Goal: Task Accomplishment & Management: Complete application form

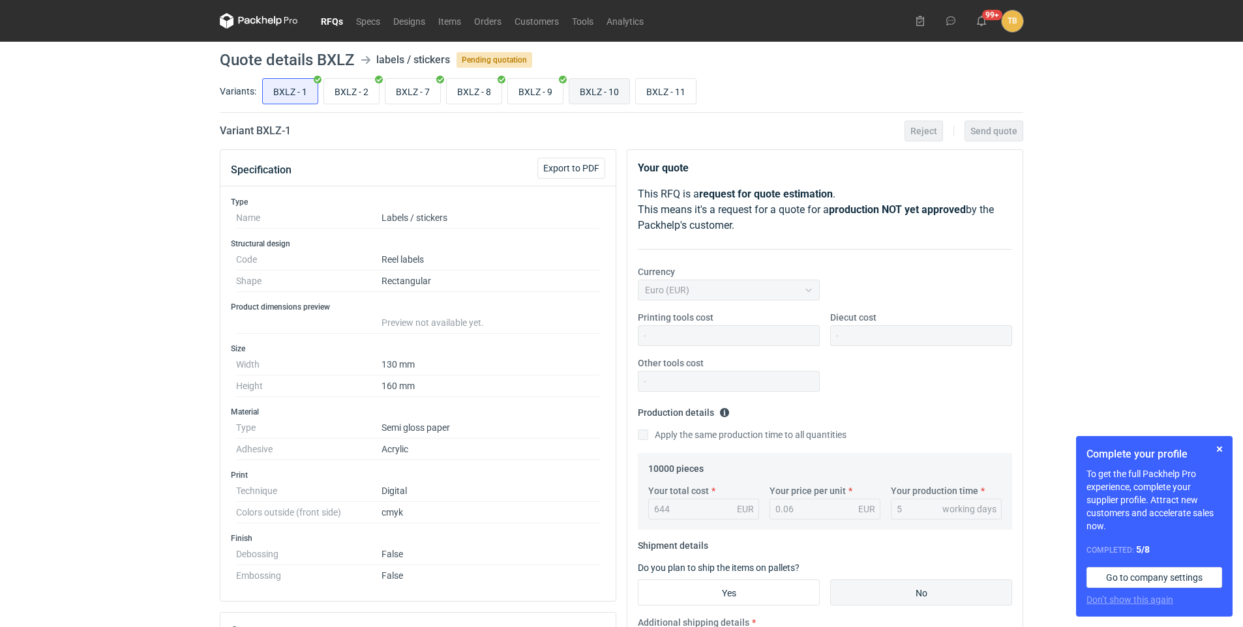
click at [586, 94] on input "BXLZ - 10" at bounding box center [599, 91] width 60 height 25
radio input "true"
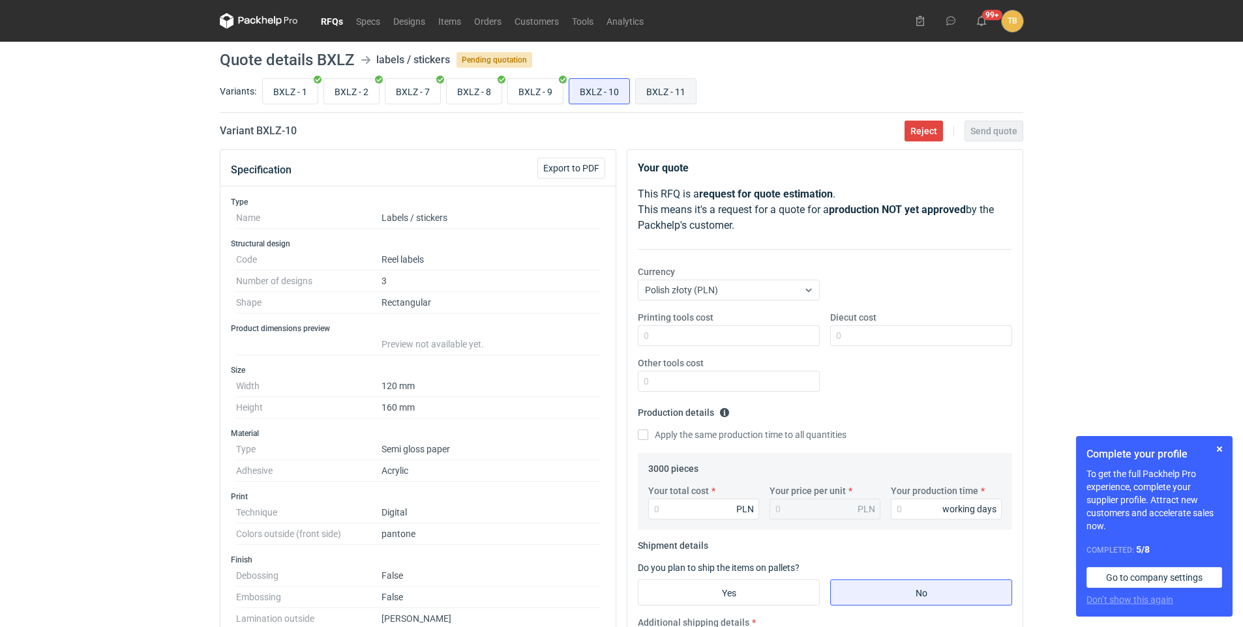
click at [656, 85] on input "BXLZ - 11" at bounding box center [666, 91] width 60 height 25
radio input "true"
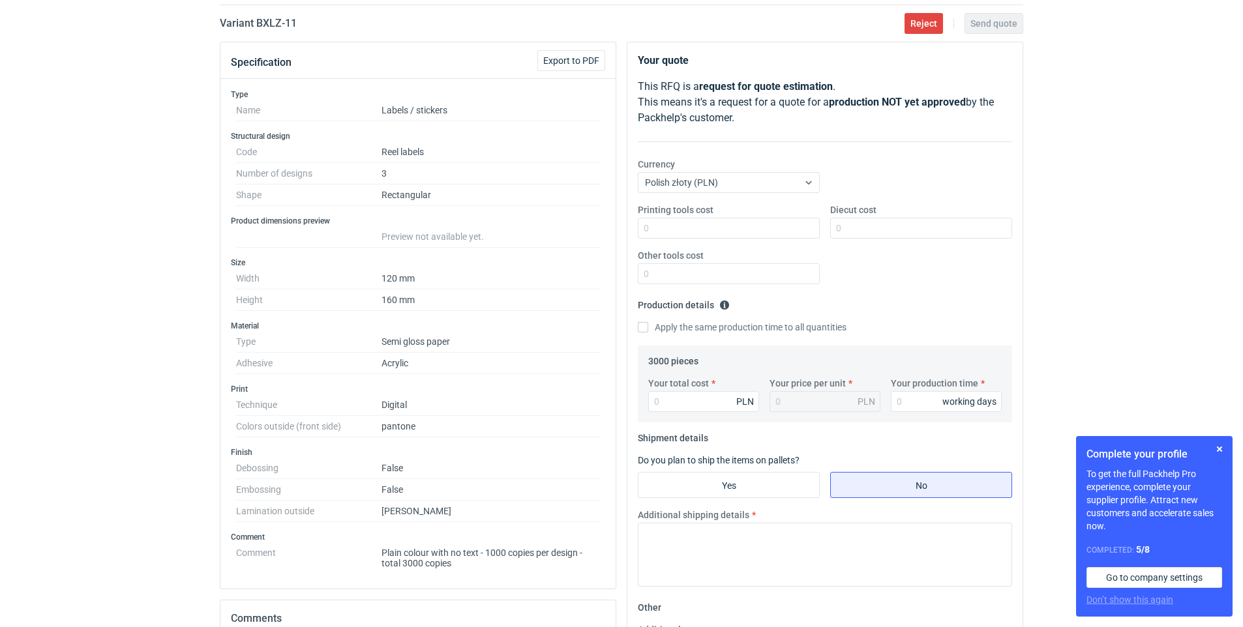
scroll to position [130, 0]
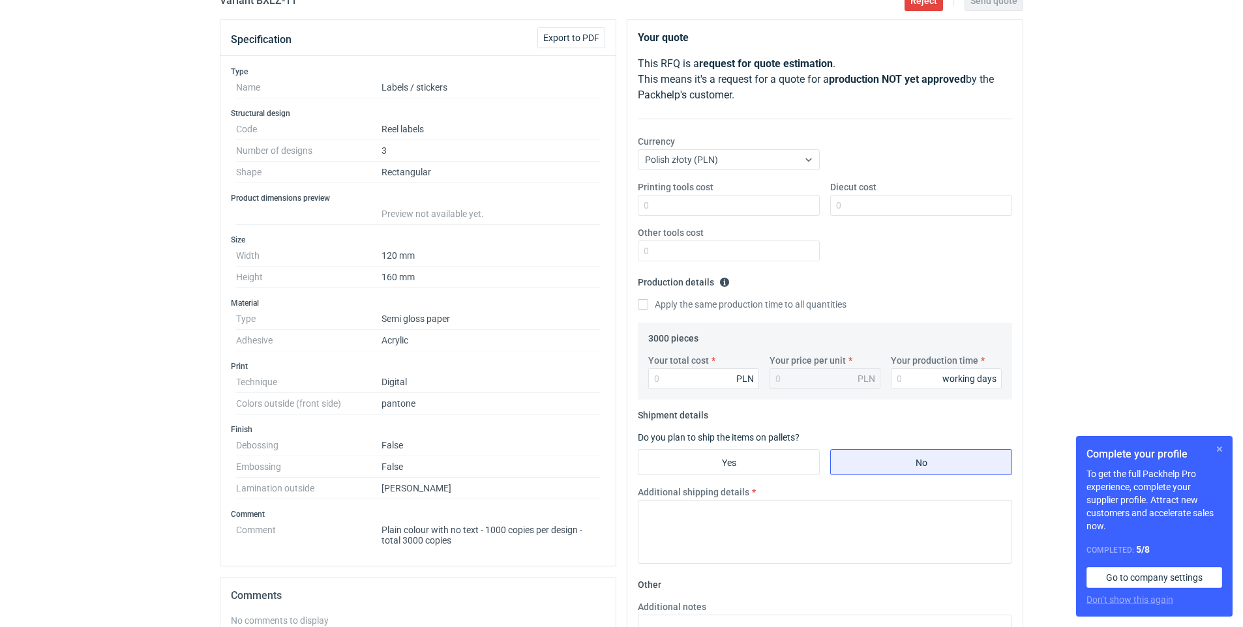
click at [1220, 447] on button "button" at bounding box center [1220, 449] width 16 height 16
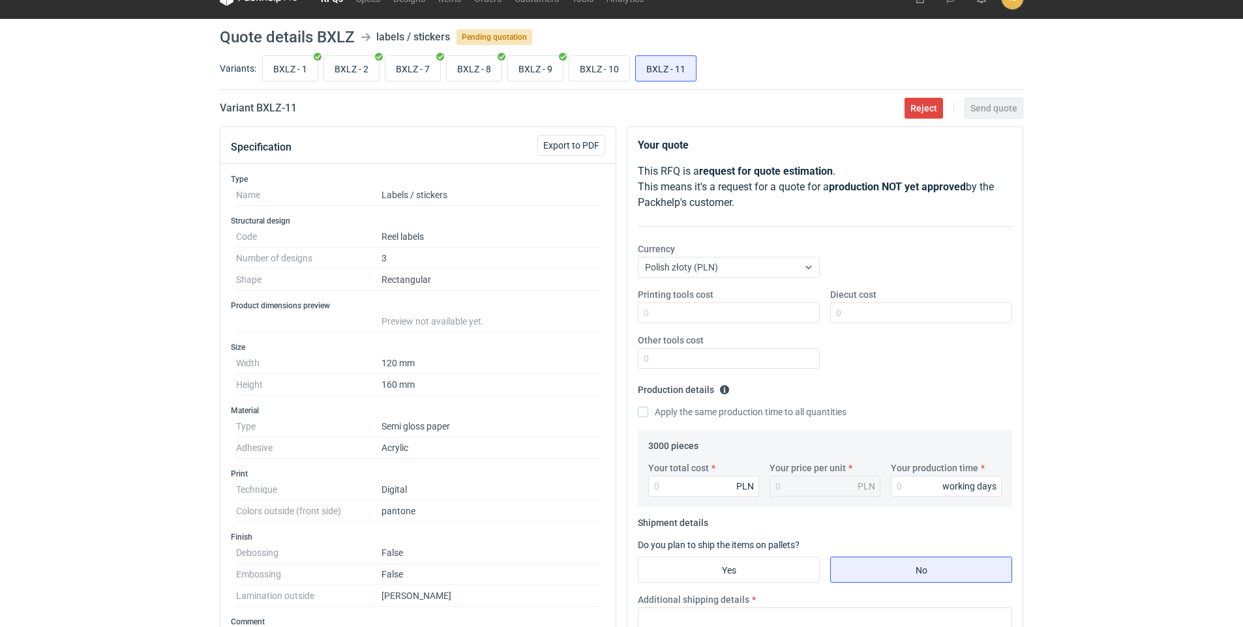
scroll to position [0, 0]
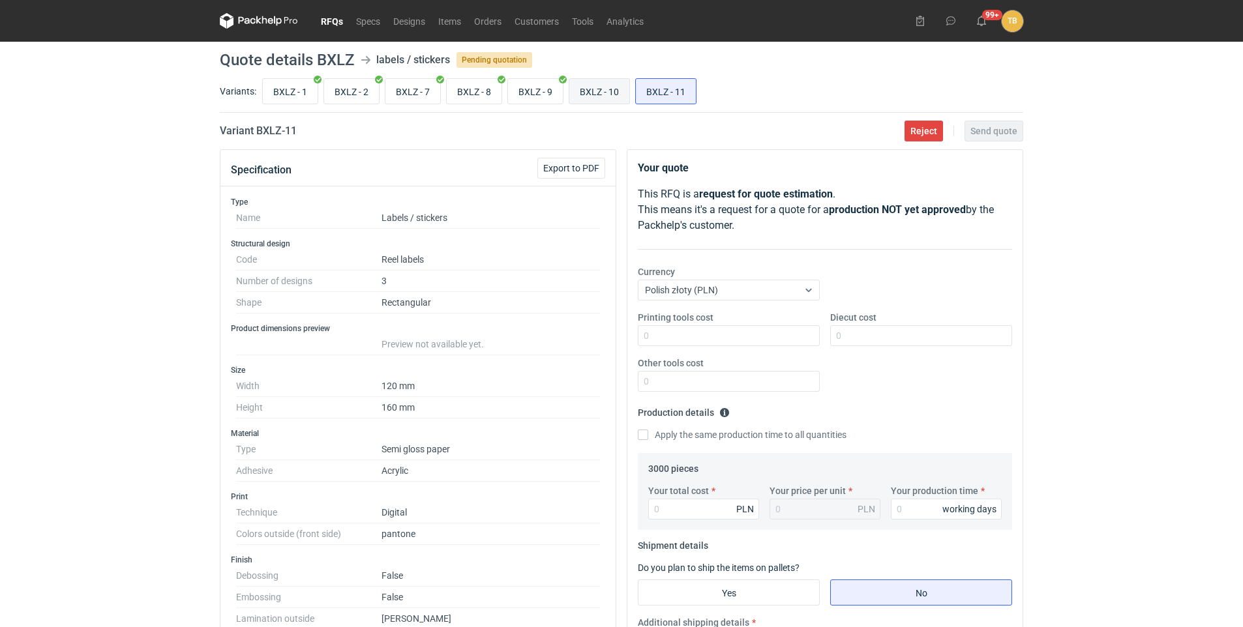
click at [617, 92] on input "BXLZ - 10" at bounding box center [599, 91] width 60 height 25
radio input "true"
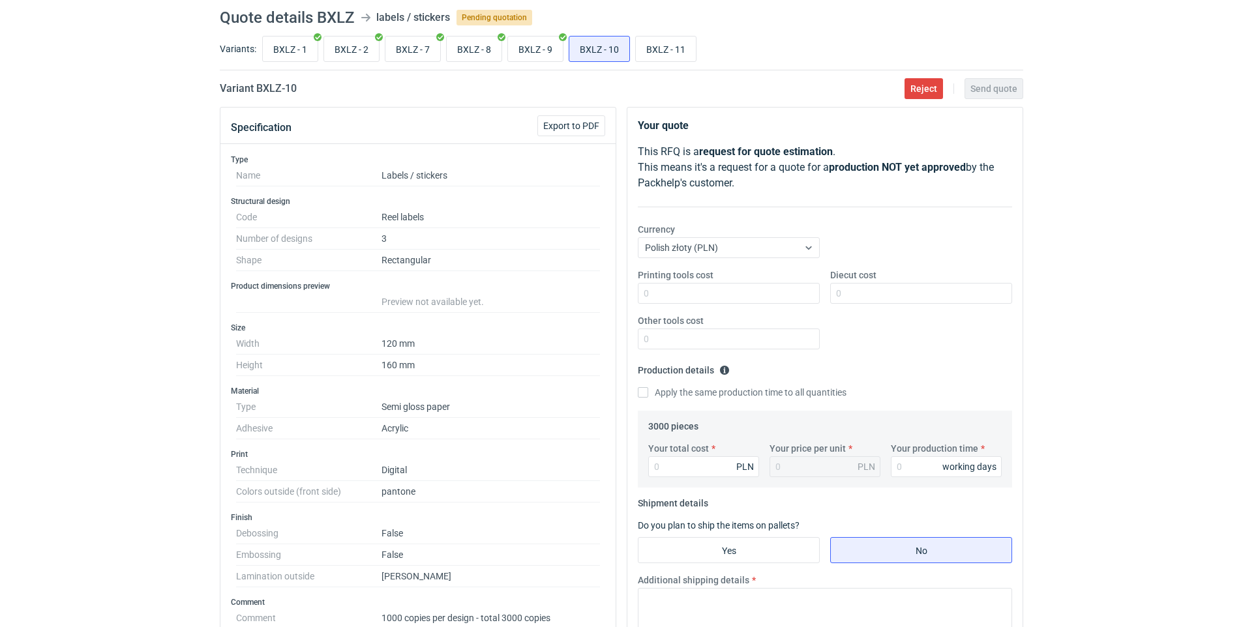
scroll to position [65, 0]
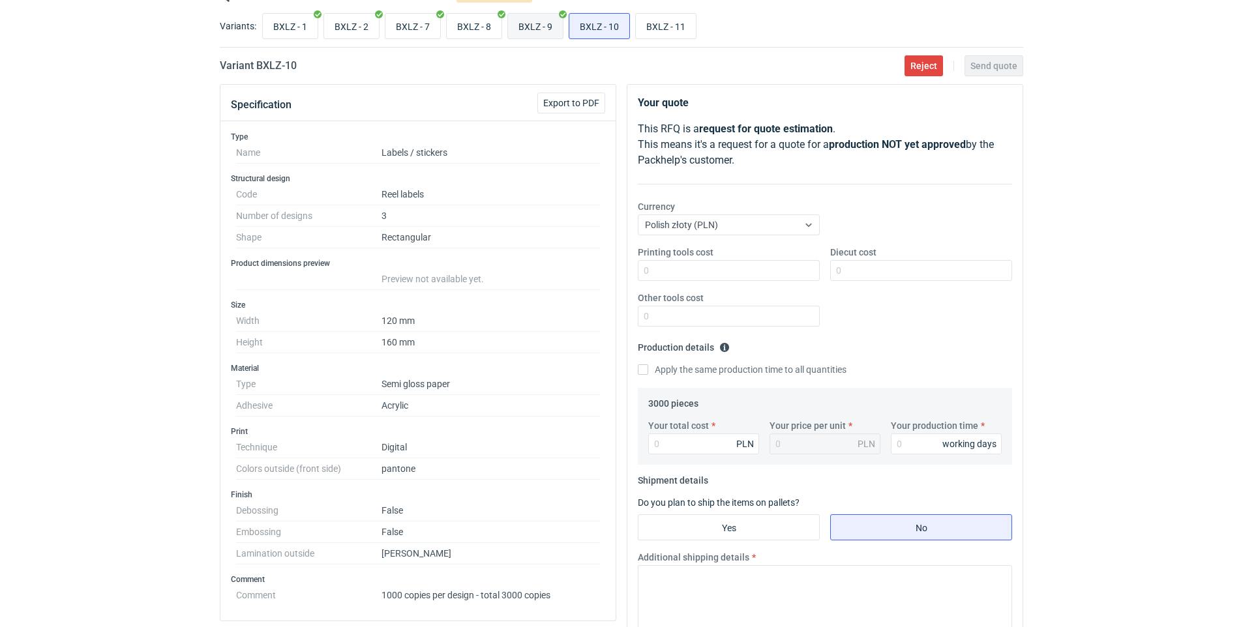
click at [531, 31] on input "BXLZ - 9" at bounding box center [535, 26] width 55 height 25
radio input "true"
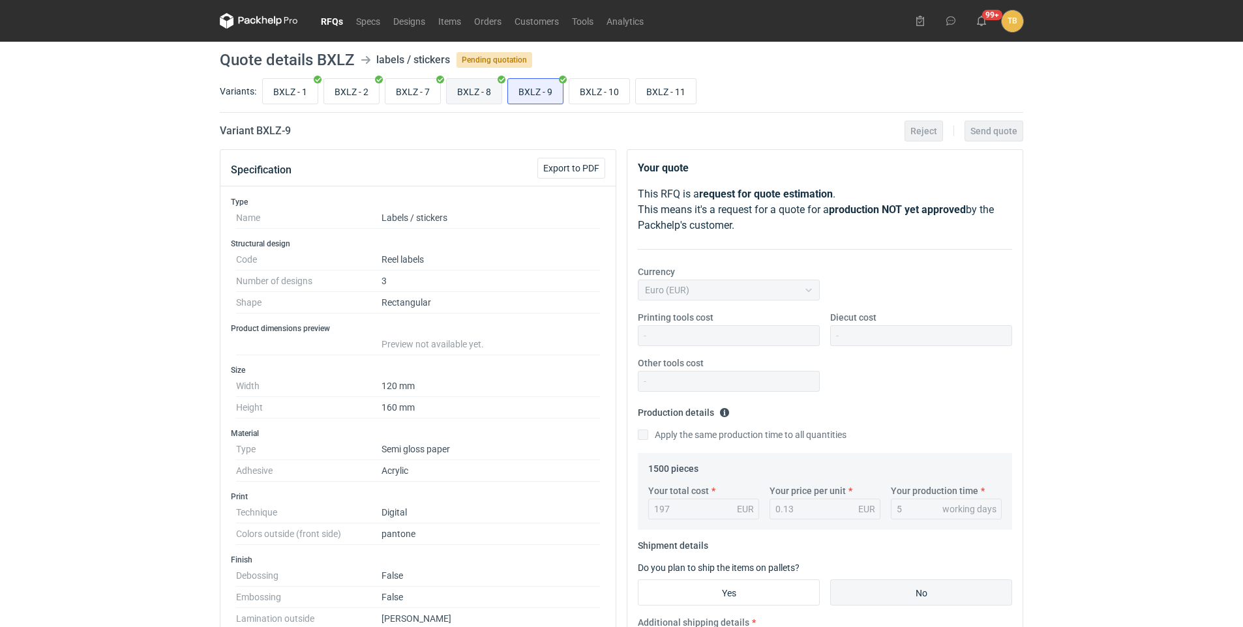
click at [494, 91] on input "BXLZ - 8" at bounding box center [474, 91] width 55 height 25
radio input "true"
click at [417, 94] on input "BXLZ - 7" at bounding box center [412, 91] width 55 height 25
radio input "true"
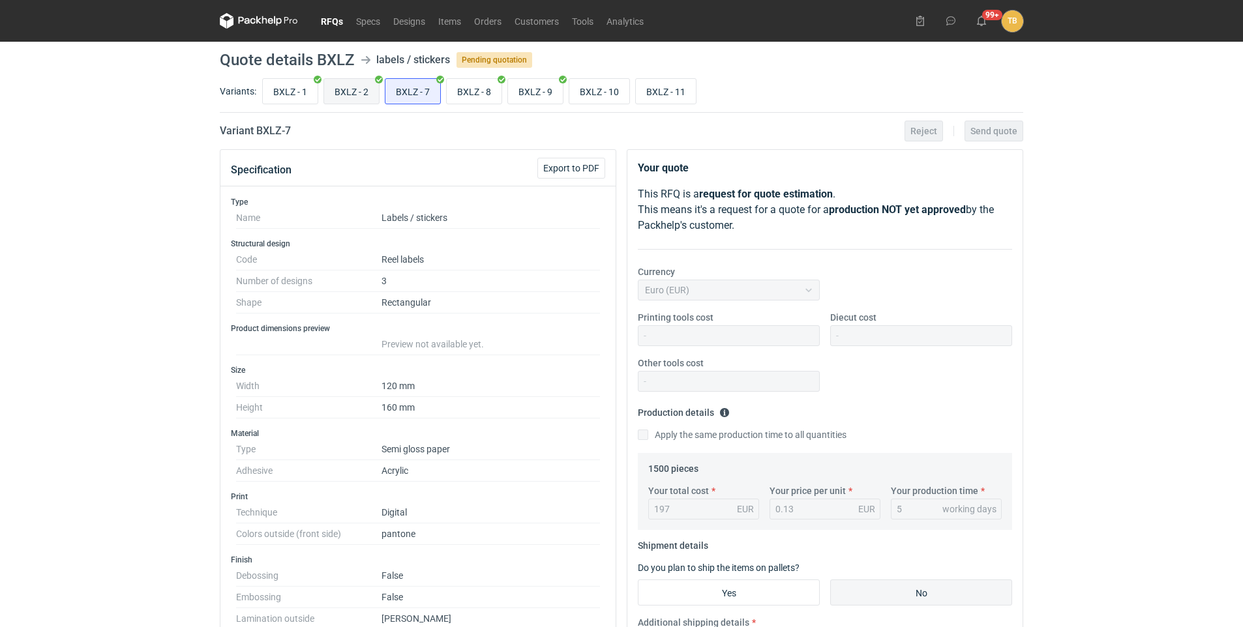
click at [366, 98] on input "BXLZ - 2" at bounding box center [351, 91] width 55 height 25
radio input "true"
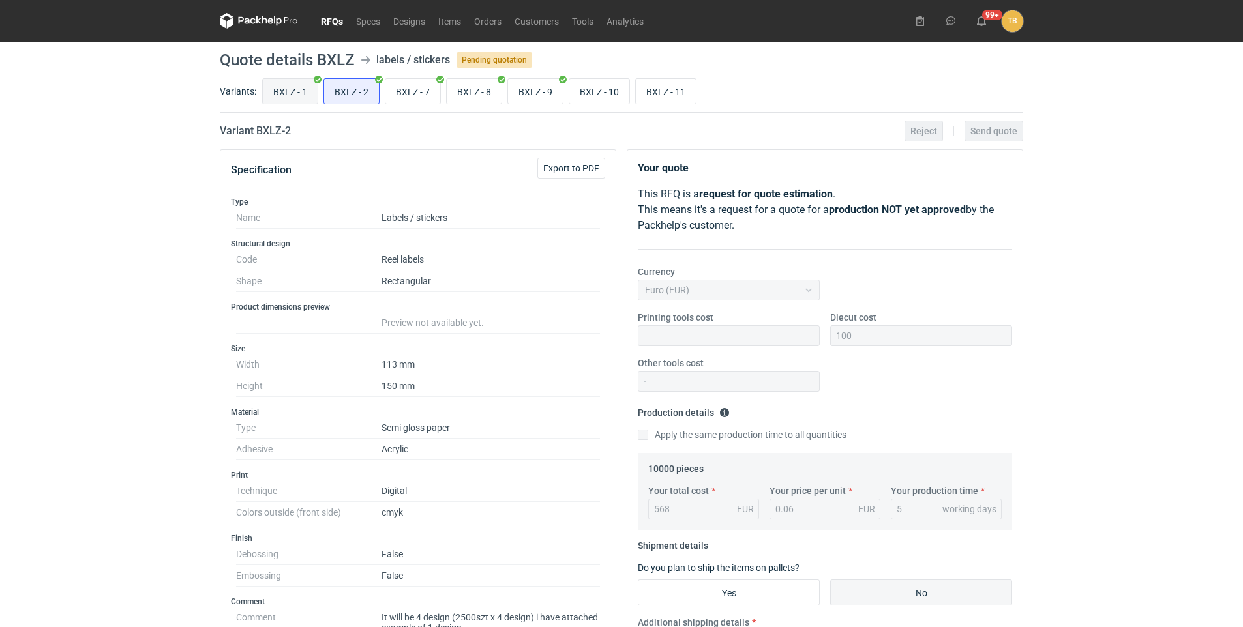
click at [305, 98] on input "BXLZ - 1" at bounding box center [290, 91] width 55 height 25
radio input "true"
click at [541, 89] on input "BXLZ - 9" at bounding box center [535, 91] width 55 height 25
radio input "true"
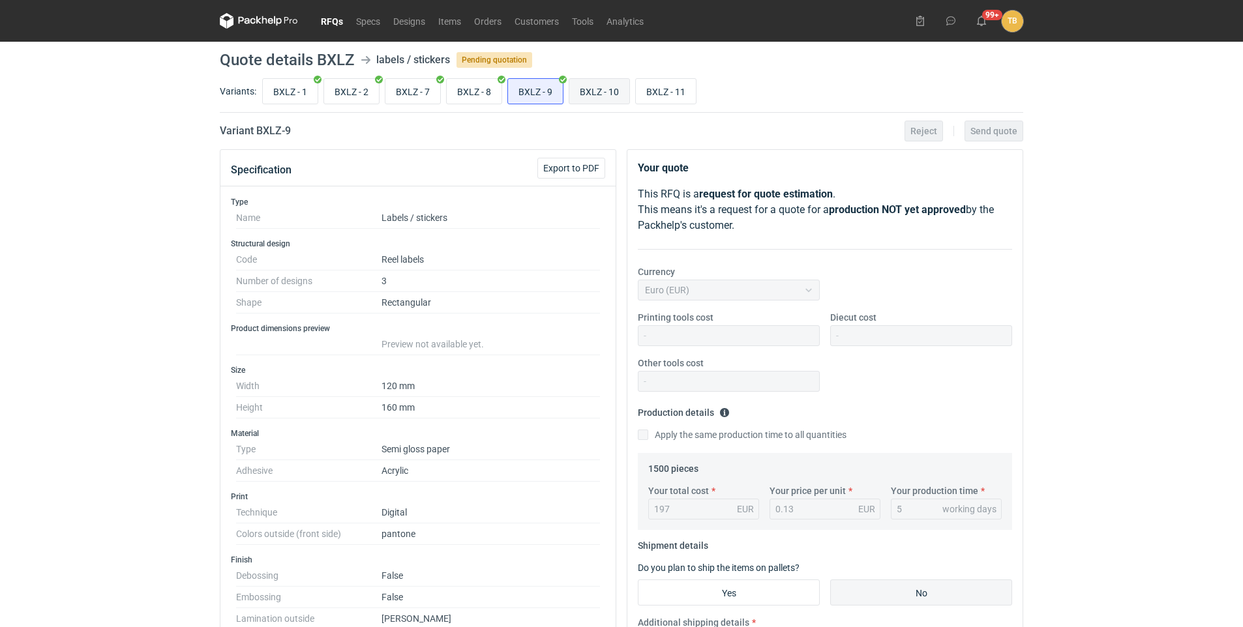
click at [602, 91] on input "BXLZ - 10" at bounding box center [599, 91] width 60 height 25
radio input "true"
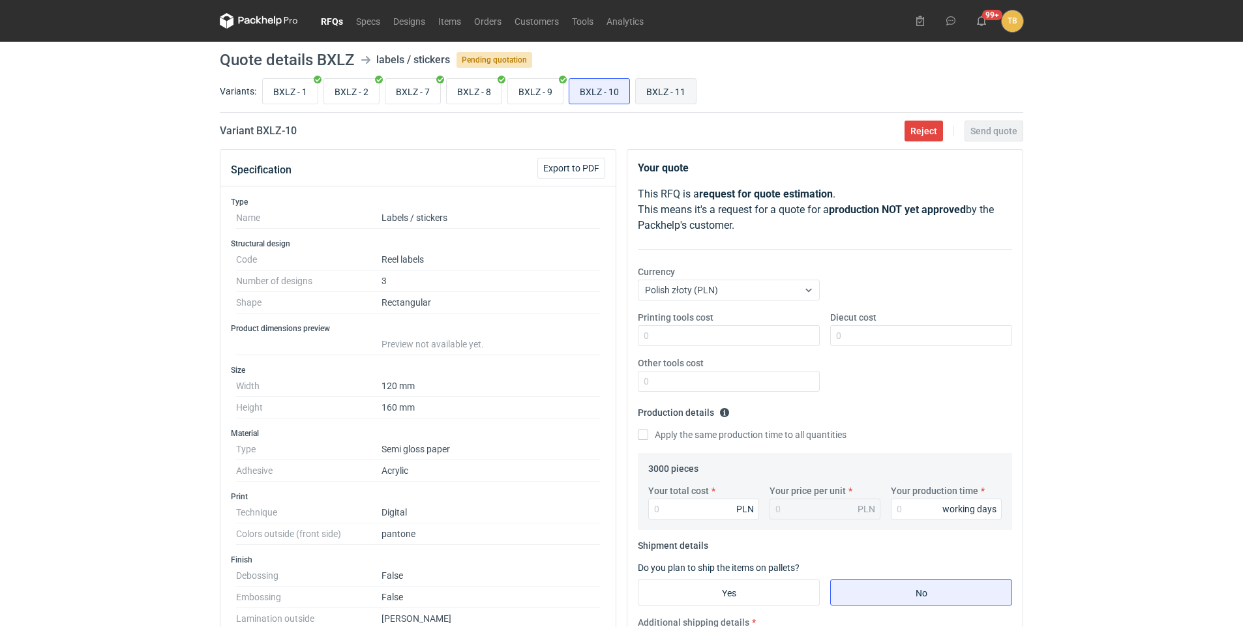
click at [682, 98] on input "BXLZ - 11" at bounding box center [666, 91] width 60 height 25
radio input "true"
click at [617, 98] on input "BXLZ - 10" at bounding box center [599, 91] width 60 height 25
radio input "true"
click at [655, 93] on input "BXLZ - 11" at bounding box center [666, 91] width 60 height 25
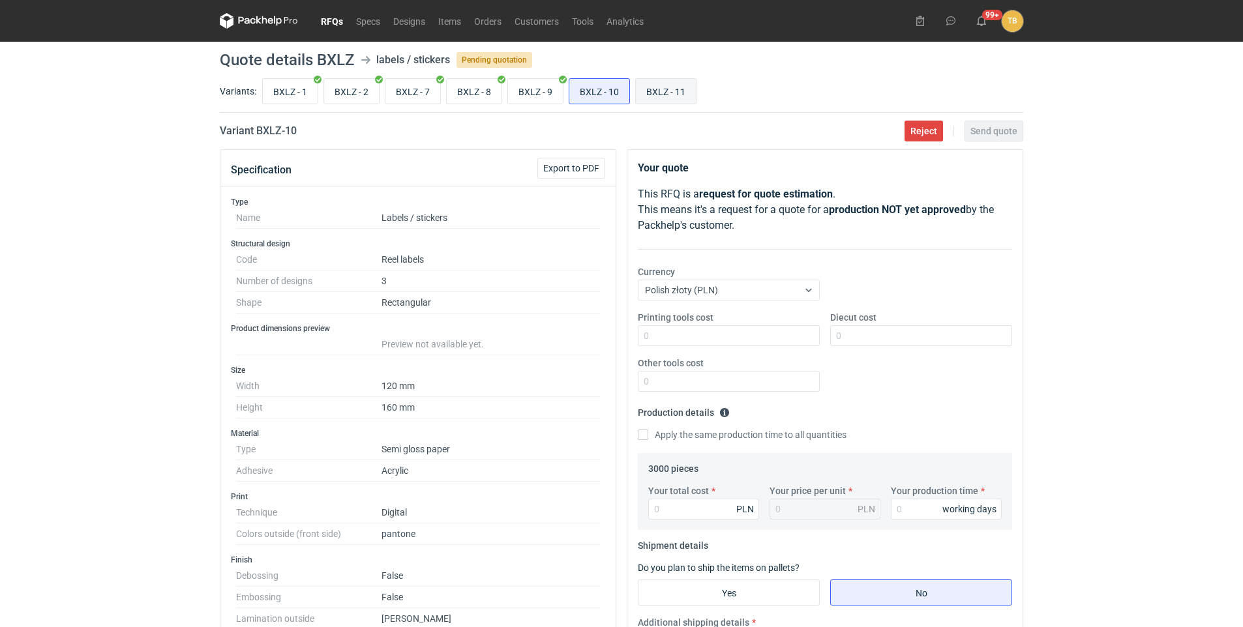
radio input "true"
click at [596, 98] on input "BXLZ - 10" at bounding box center [599, 91] width 60 height 25
radio input "true"
click at [659, 89] on input "BXLZ - 11" at bounding box center [666, 91] width 60 height 25
radio input "true"
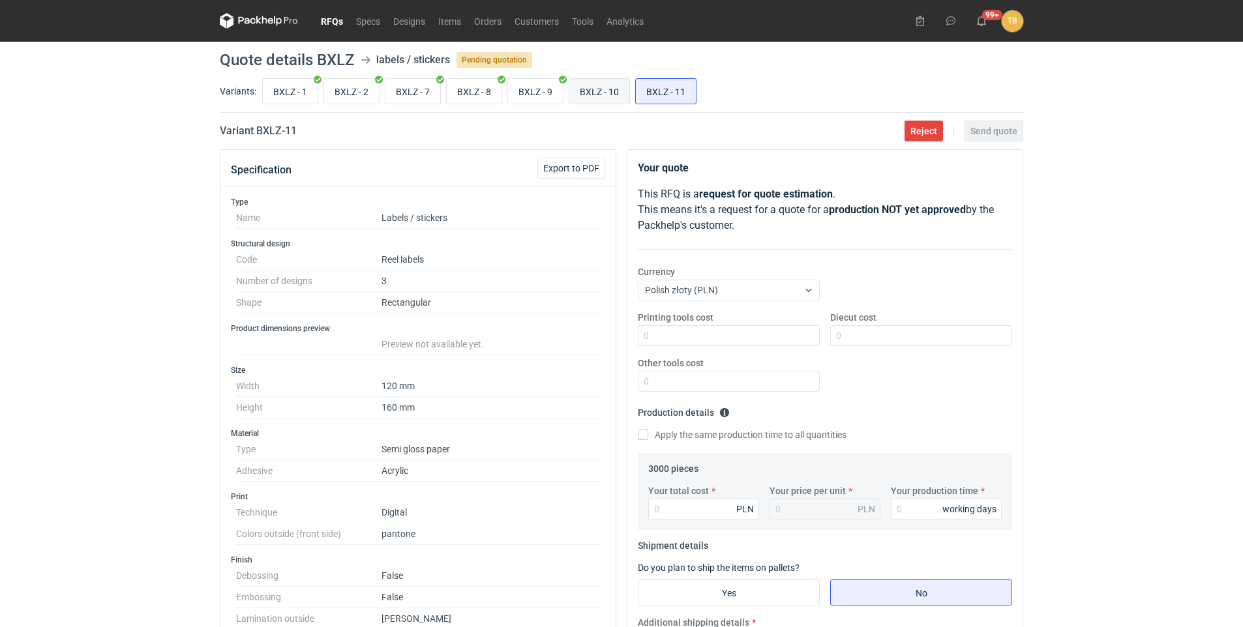
click at [610, 93] on input "BXLZ - 10" at bounding box center [599, 91] width 60 height 25
radio input "true"
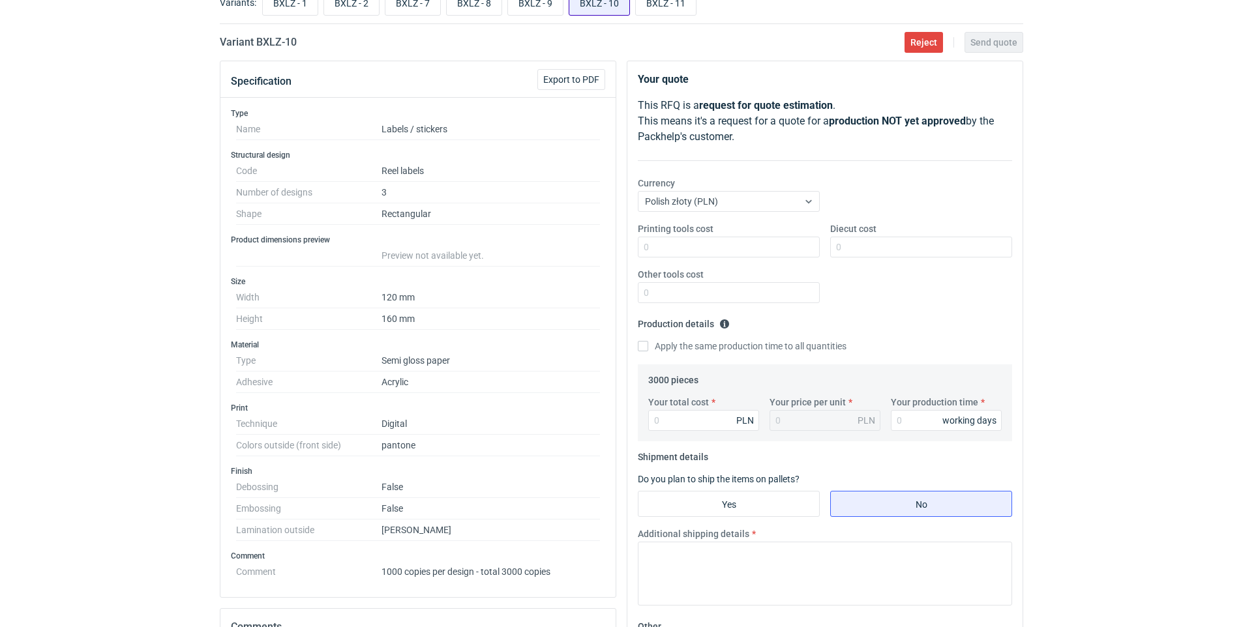
scroll to position [65, 0]
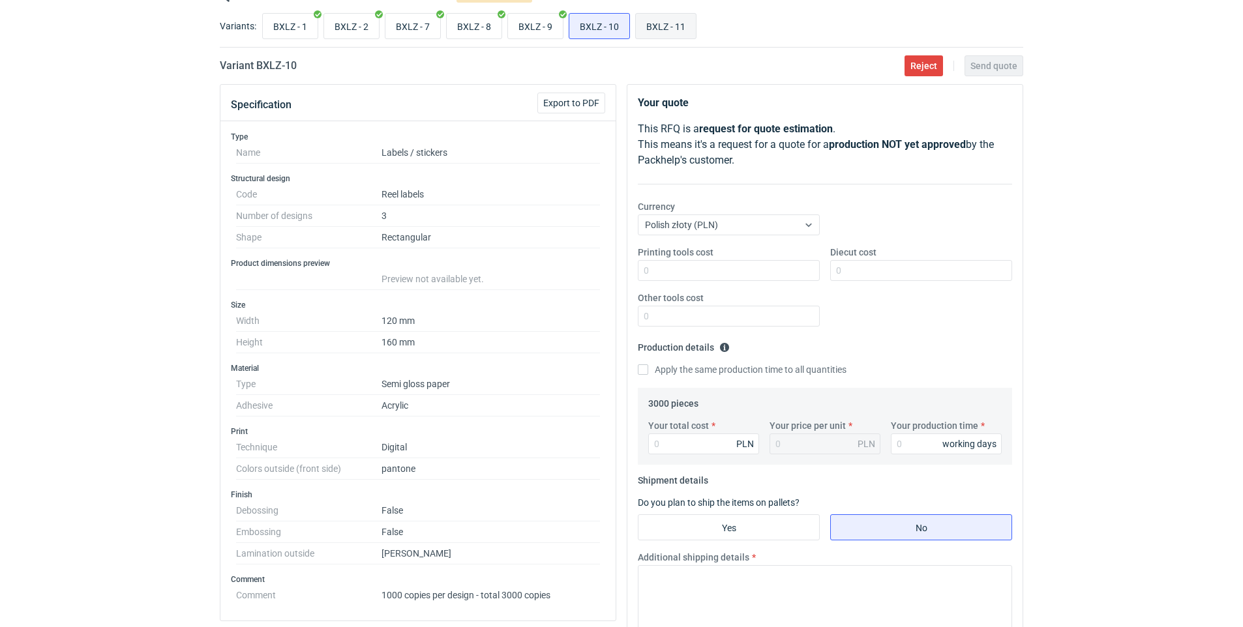
click at [645, 29] on input "BXLZ - 11" at bounding box center [666, 26] width 60 height 25
radio input "true"
click at [612, 29] on input "BXLZ - 10" at bounding box center [599, 26] width 60 height 25
radio input "true"
click at [659, 29] on input "BXLZ - 11" at bounding box center [666, 26] width 60 height 25
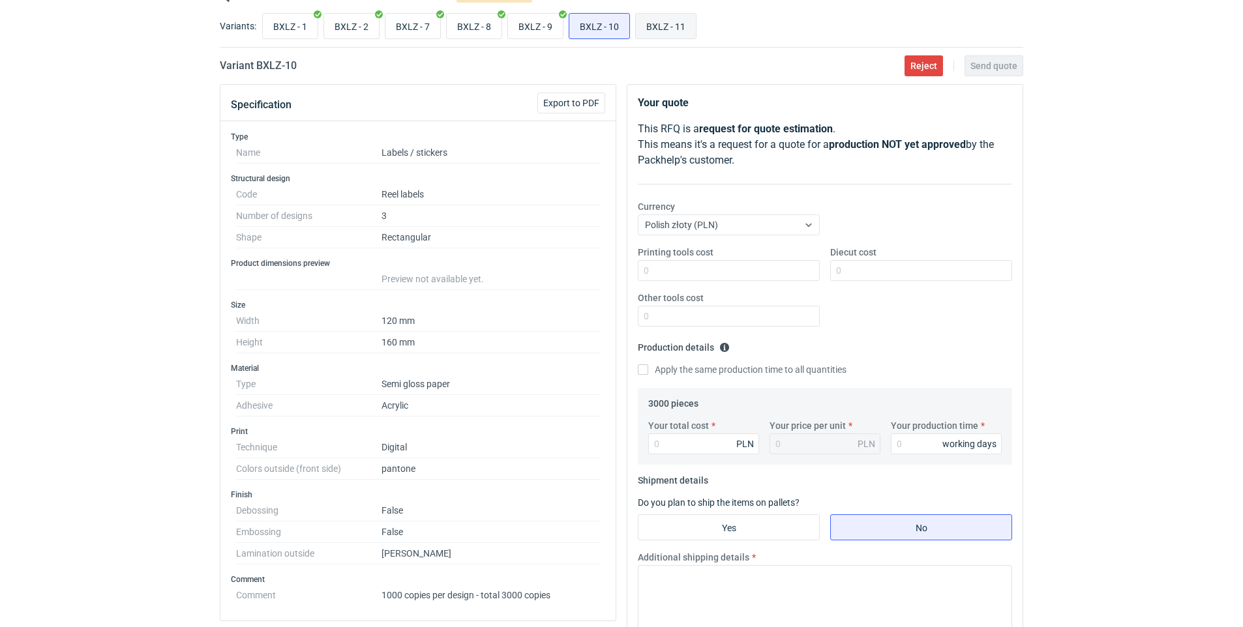
radio input "true"
click at [605, 29] on input "BXLZ - 10" at bounding box center [599, 26] width 60 height 25
radio input "true"
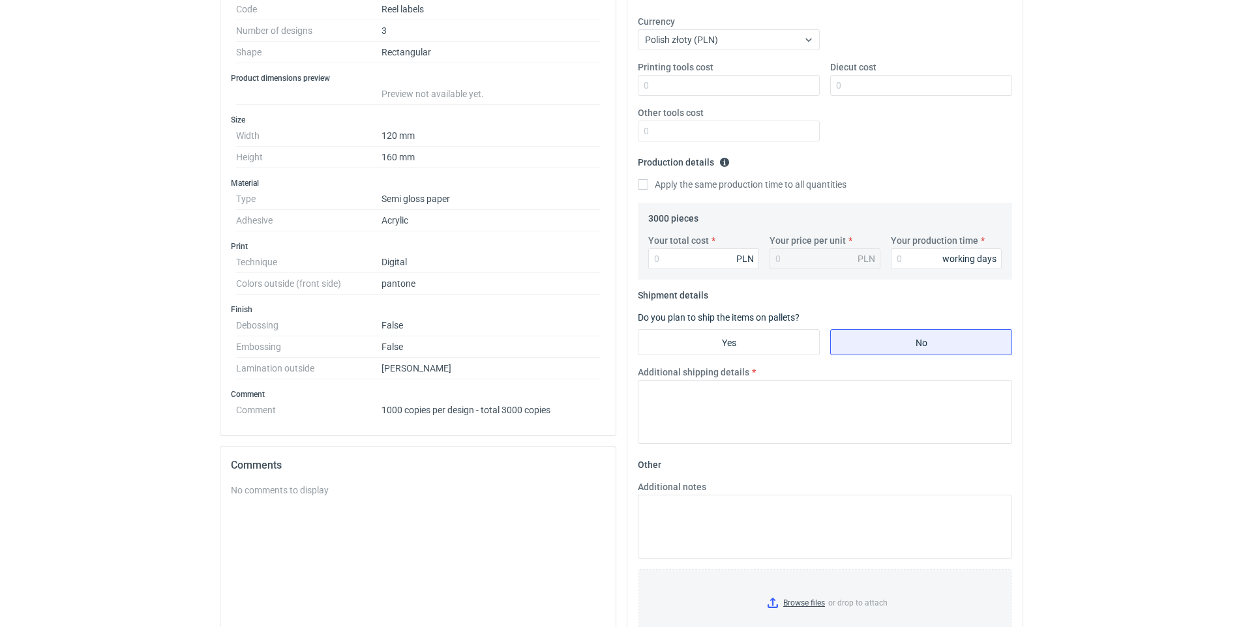
scroll to position [261, 0]
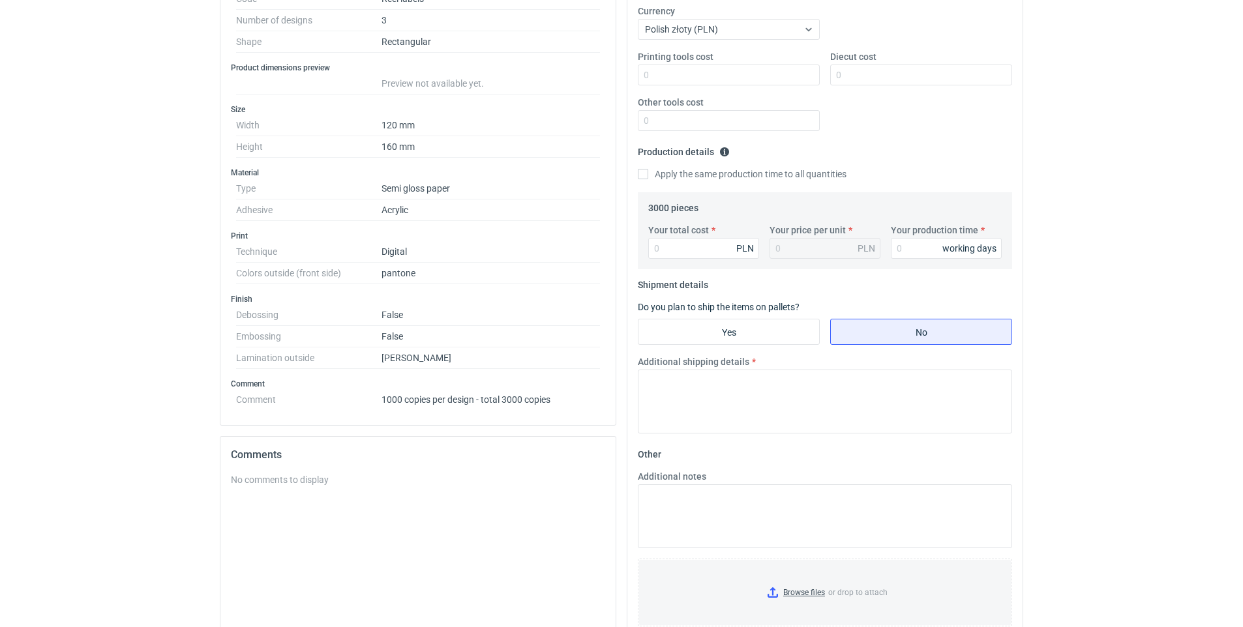
click at [331, 483] on div "No comments to display" at bounding box center [418, 479] width 374 height 13
click at [295, 475] on div "No comments to display" at bounding box center [418, 479] width 374 height 13
click at [290, 478] on div "No comments to display" at bounding box center [418, 479] width 374 height 13
click at [284, 477] on div "No comments to display" at bounding box center [418, 479] width 374 height 13
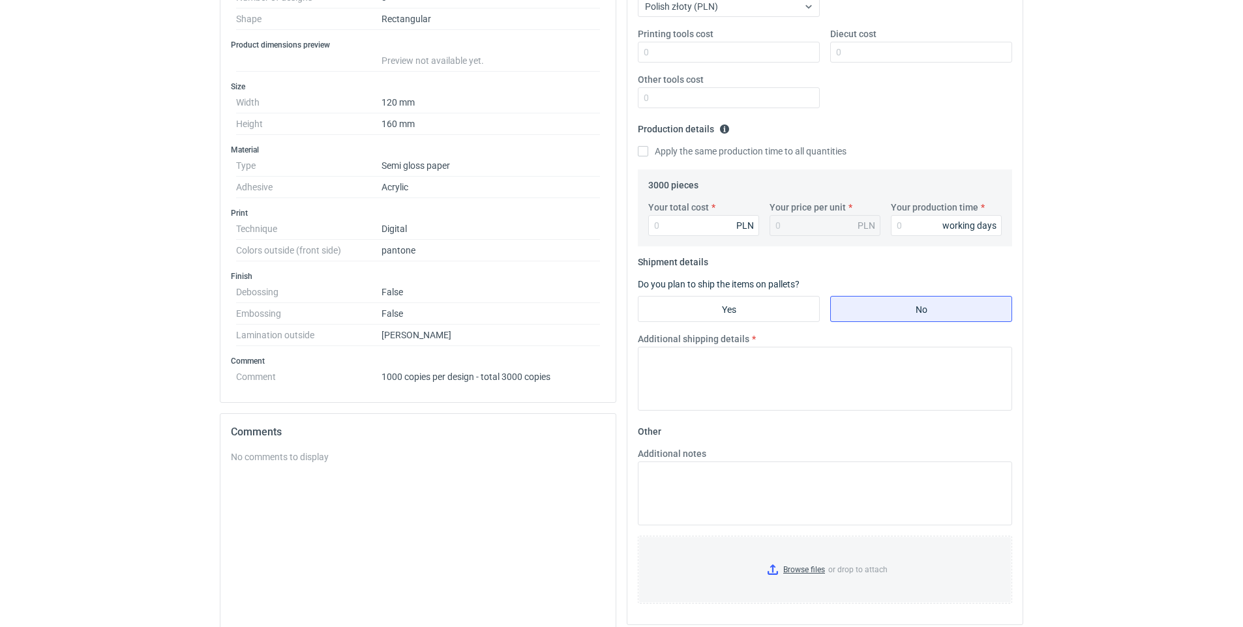
scroll to position [383, 0]
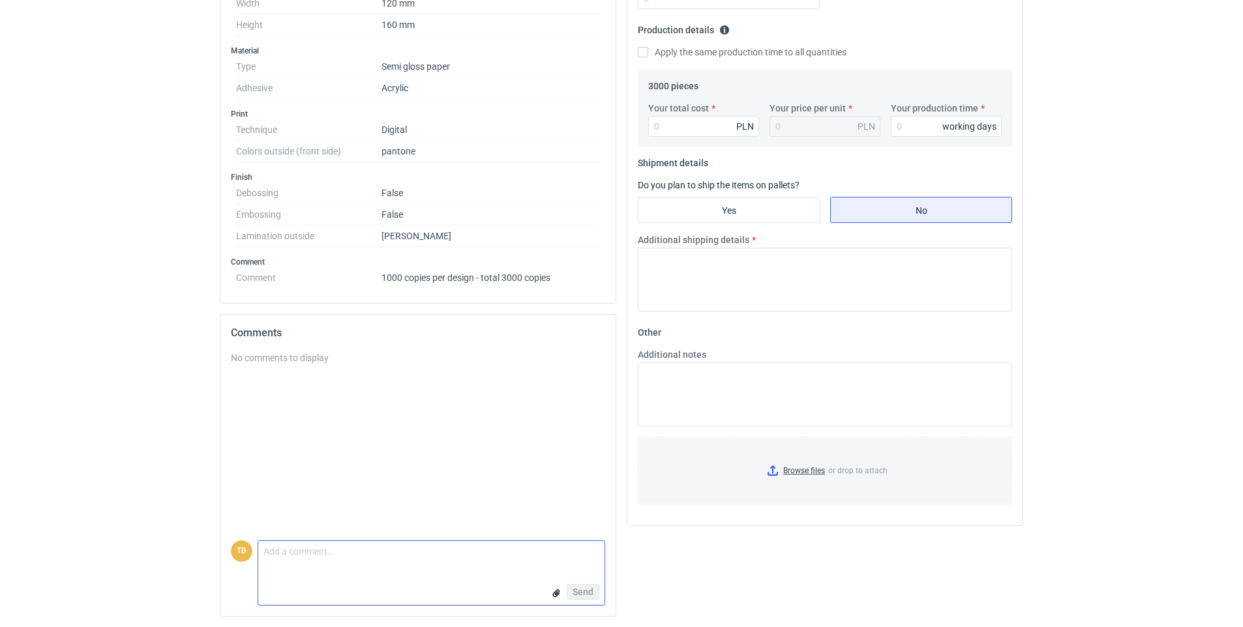
click at [312, 560] on textarea "Comment message" at bounding box center [431, 554] width 346 height 27
type textarea "What is the difference between 10 and 11 ?"
click at [573, 588] on span "Send" at bounding box center [583, 592] width 21 height 9
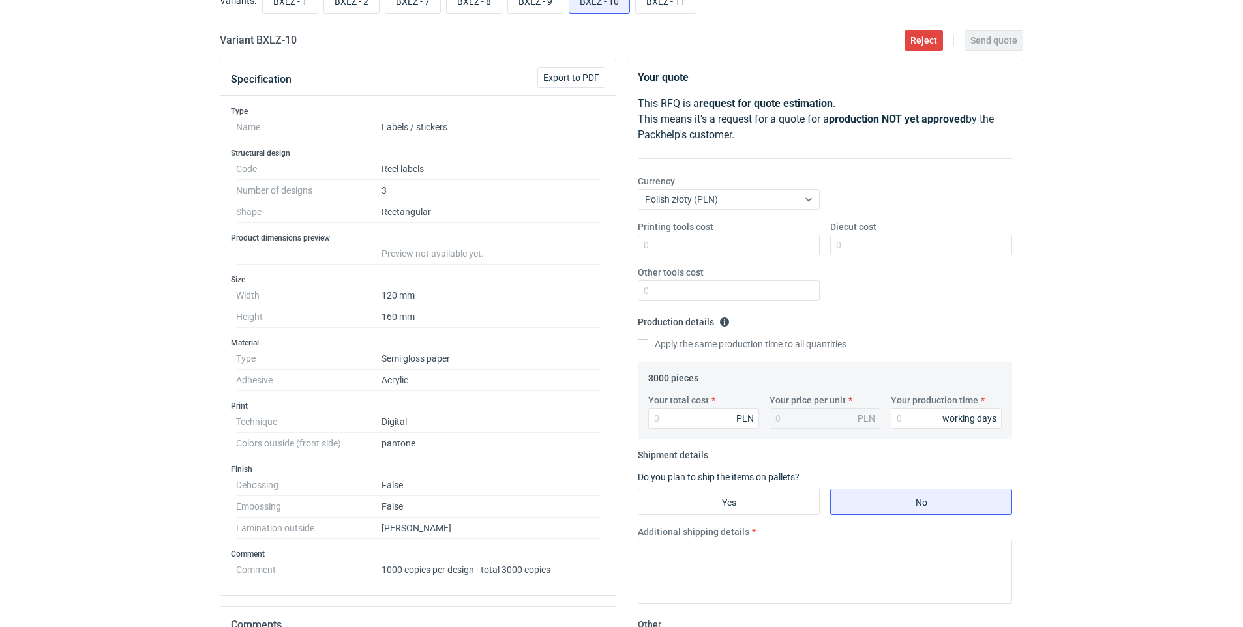
scroll to position [57, 0]
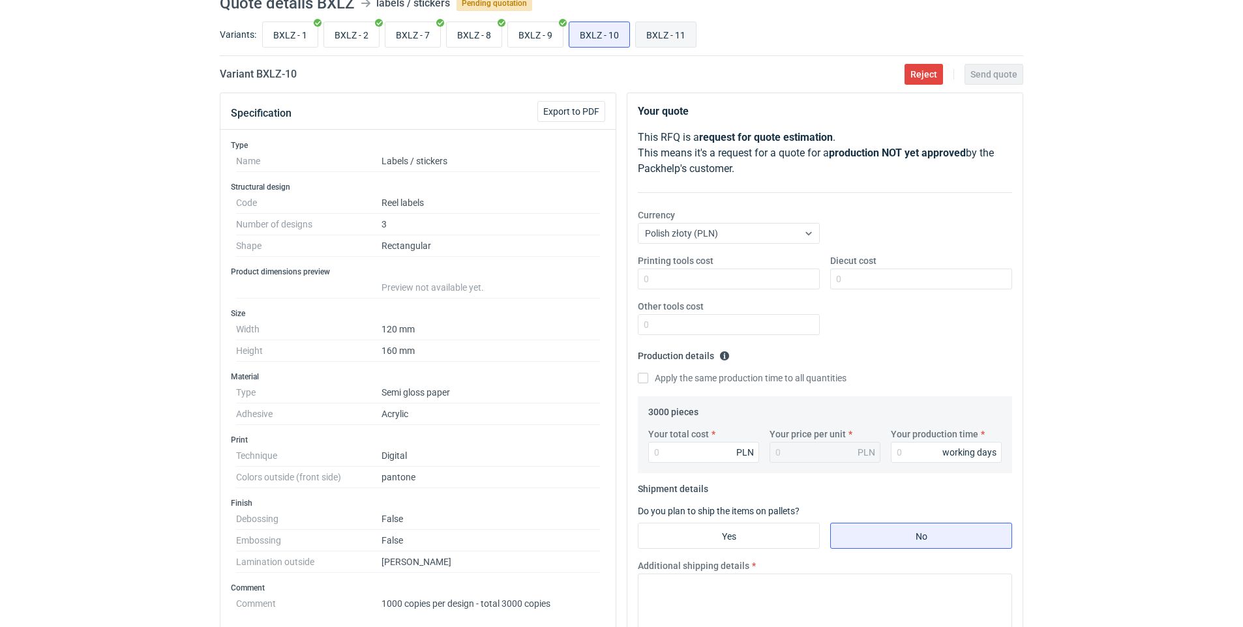
click at [678, 35] on input "BXLZ - 11" at bounding box center [666, 34] width 60 height 25
radio input "true"
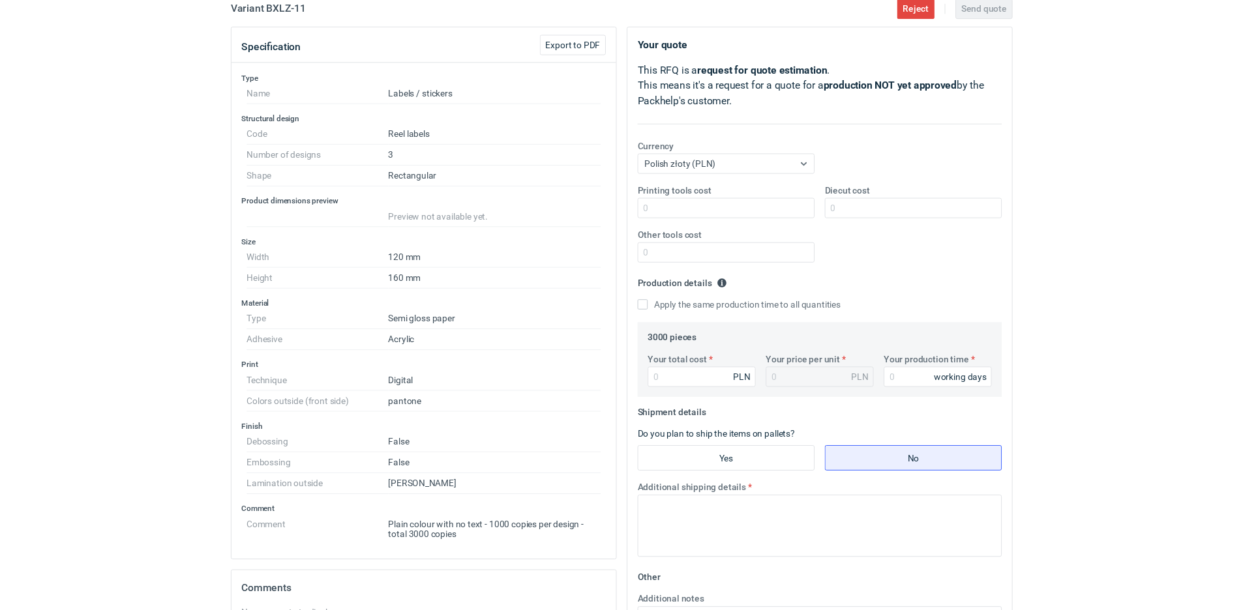
scroll to position [57, 0]
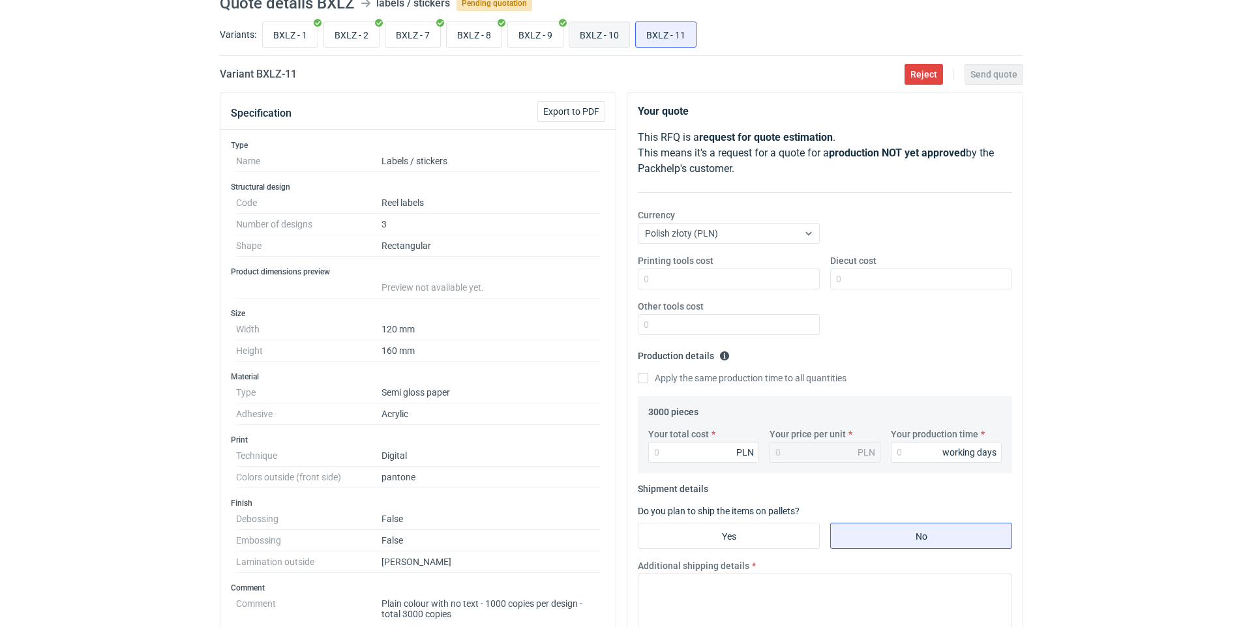
click at [585, 37] on input "BXLZ - 10" at bounding box center [599, 34] width 60 height 25
radio input "true"
click at [651, 35] on input "BXLZ - 11" at bounding box center [666, 34] width 60 height 25
radio input "true"
click at [601, 33] on input "BXLZ - 10" at bounding box center [599, 34] width 60 height 25
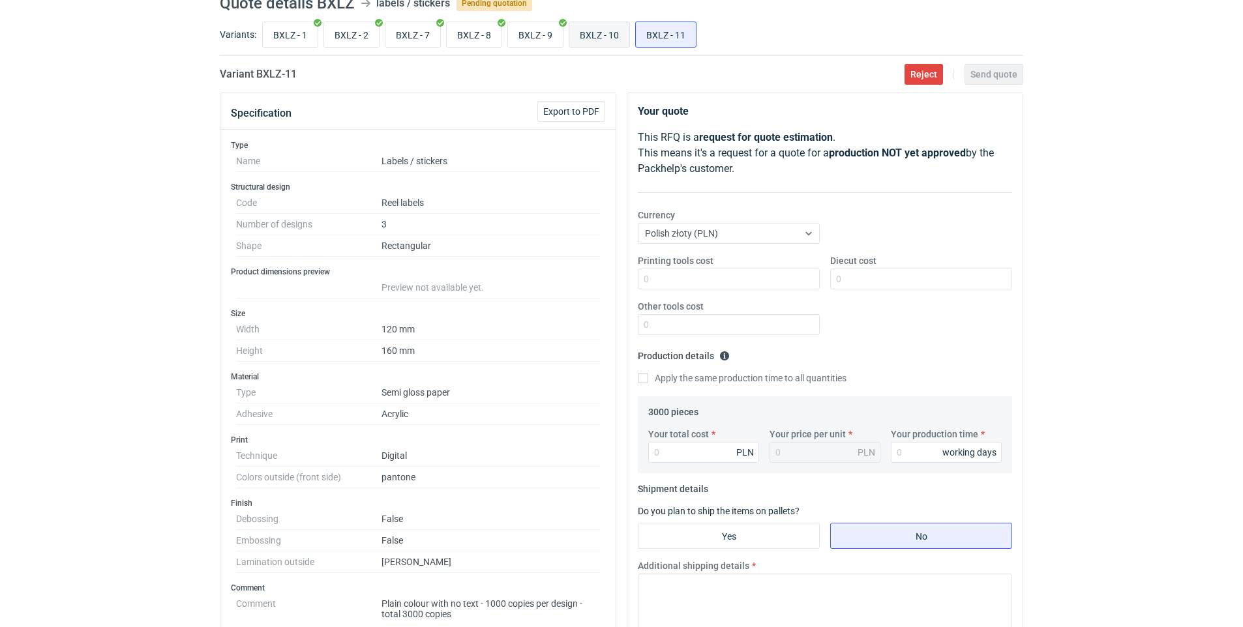
radio input "true"
click at [653, 33] on input "BXLZ - 11" at bounding box center [666, 34] width 60 height 25
radio input "true"
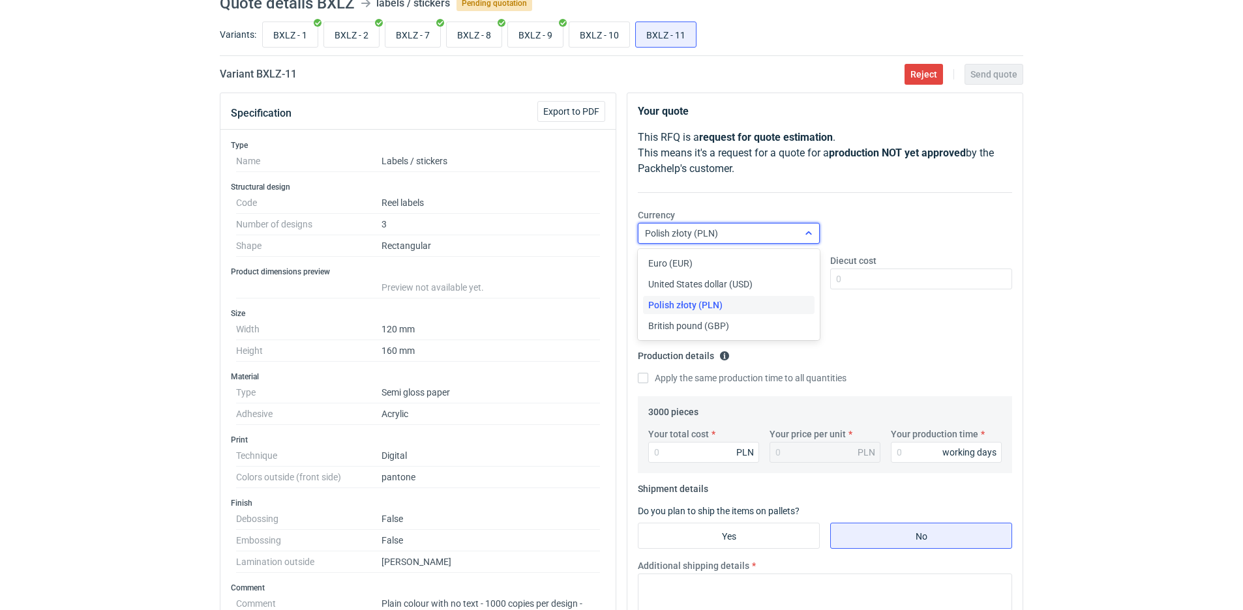
click at [756, 243] on div "Polish złoty (PLN)" at bounding box center [729, 233] width 182 height 21
click at [718, 261] on div "Euro (EUR)" at bounding box center [728, 263] width 161 height 13
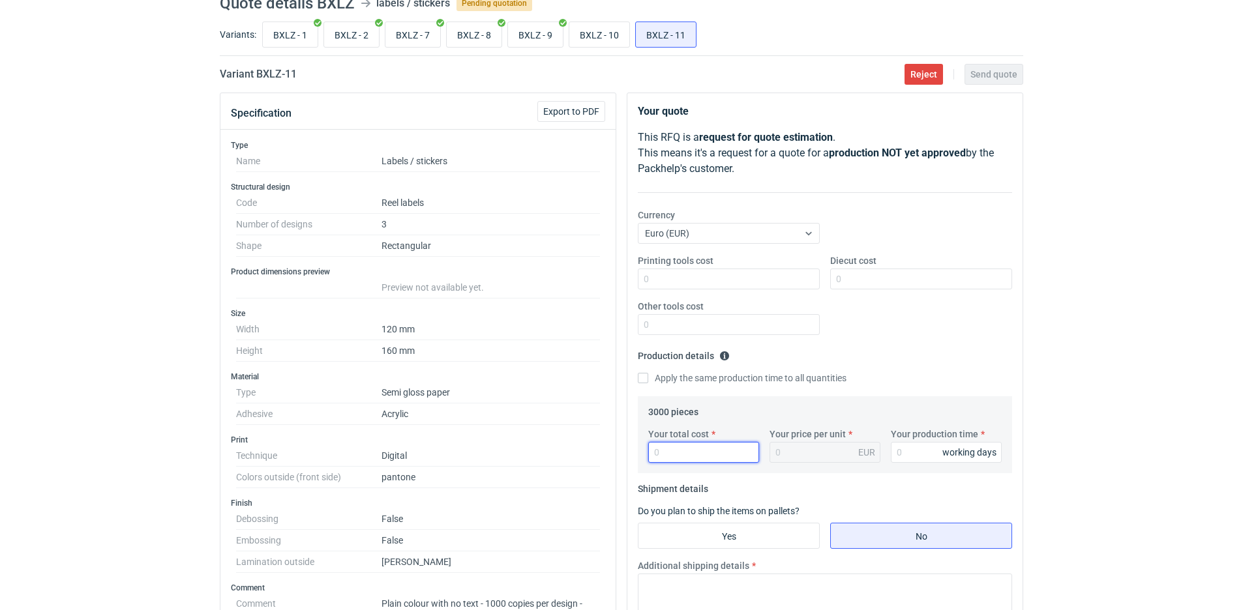
click at [683, 451] on input "Your total cost" at bounding box center [703, 452] width 111 height 21
type input "329"
type input "0.11"
type input "329.34"
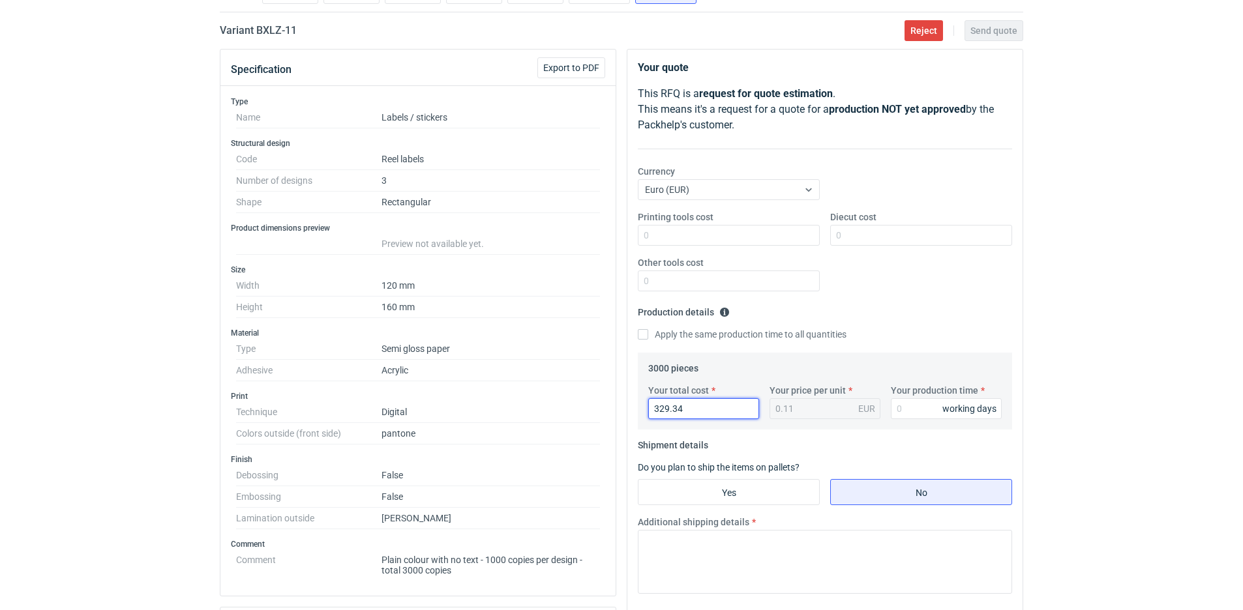
scroll to position [122, 0]
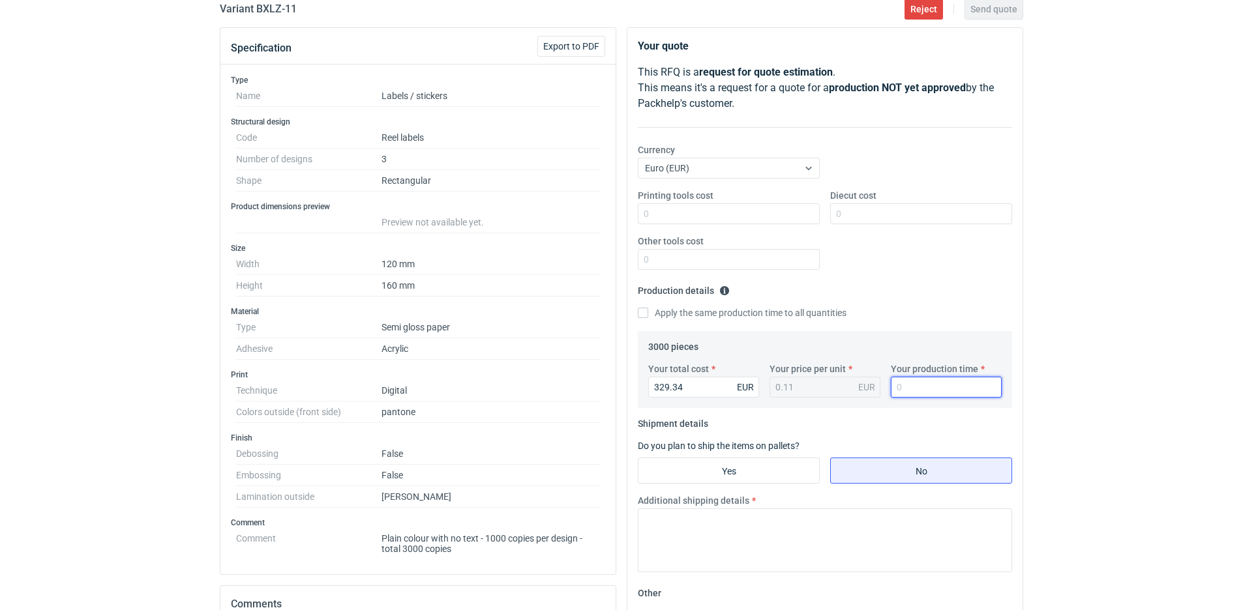
click at [925, 395] on input "Your production time" at bounding box center [946, 387] width 111 height 21
type input "5"
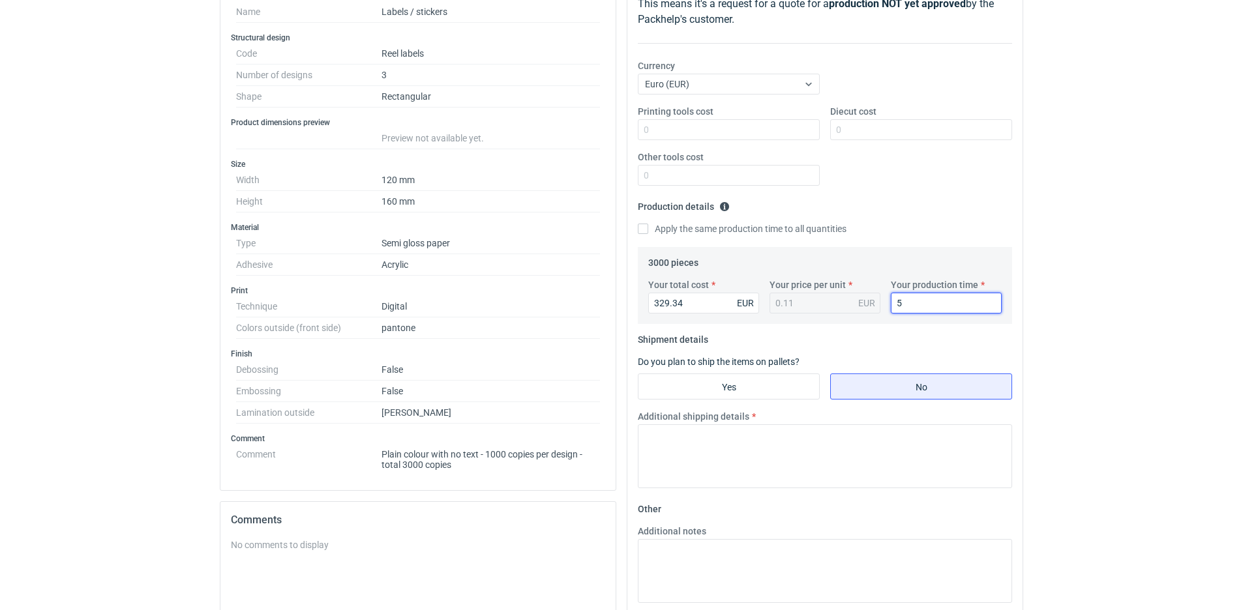
scroll to position [318, 0]
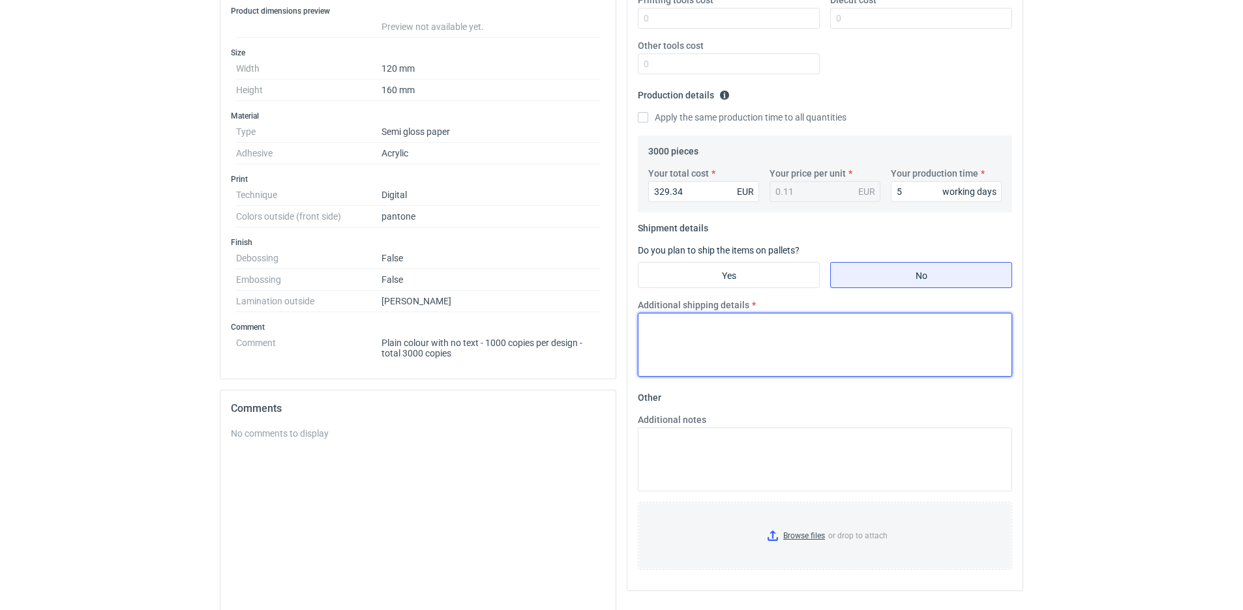
click at [776, 331] on textarea "Additional shipping details" at bounding box center [825, 345] width 374 height 64
type textarea "Ship with DHL Economy inclouded ( + 3 days)"
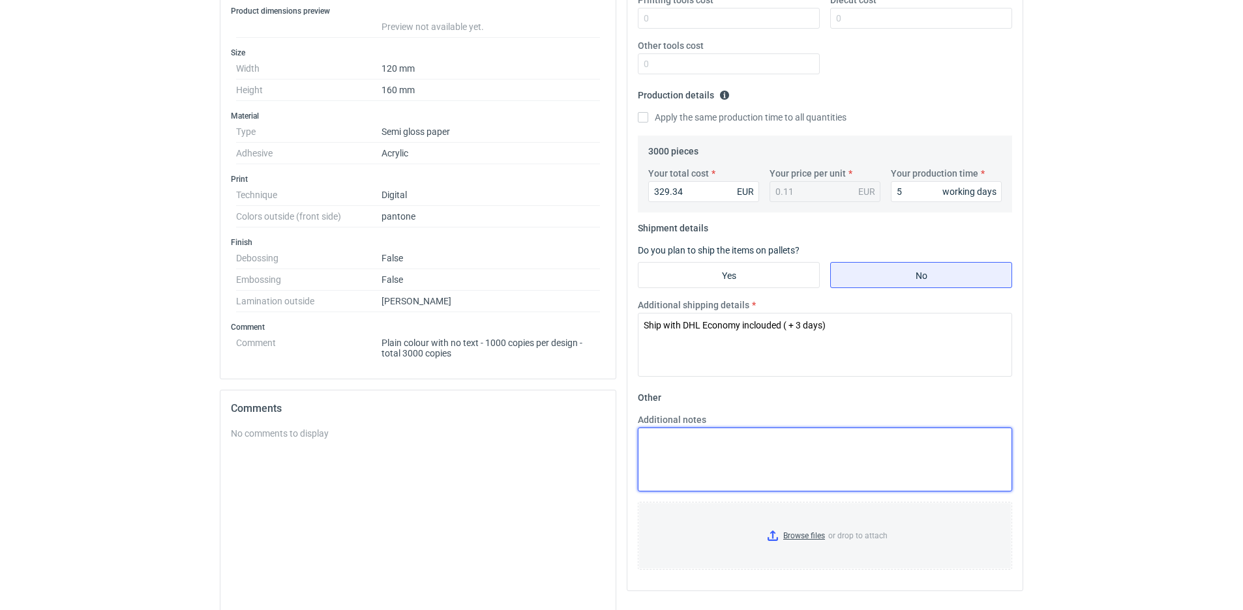
click at [799, 438] on textarea "Additional notes" at bounding box center [825, 460] width 374 height 64
click at [679, 445] on textarea "Additional notes" at bounding box center [825, 460] width 374 height 64
paste textarea "Size W x H: Rectangle 120 x 160 mm Nbr of models: 1 Radius: 2 mm Labelgap: 3 mm…"
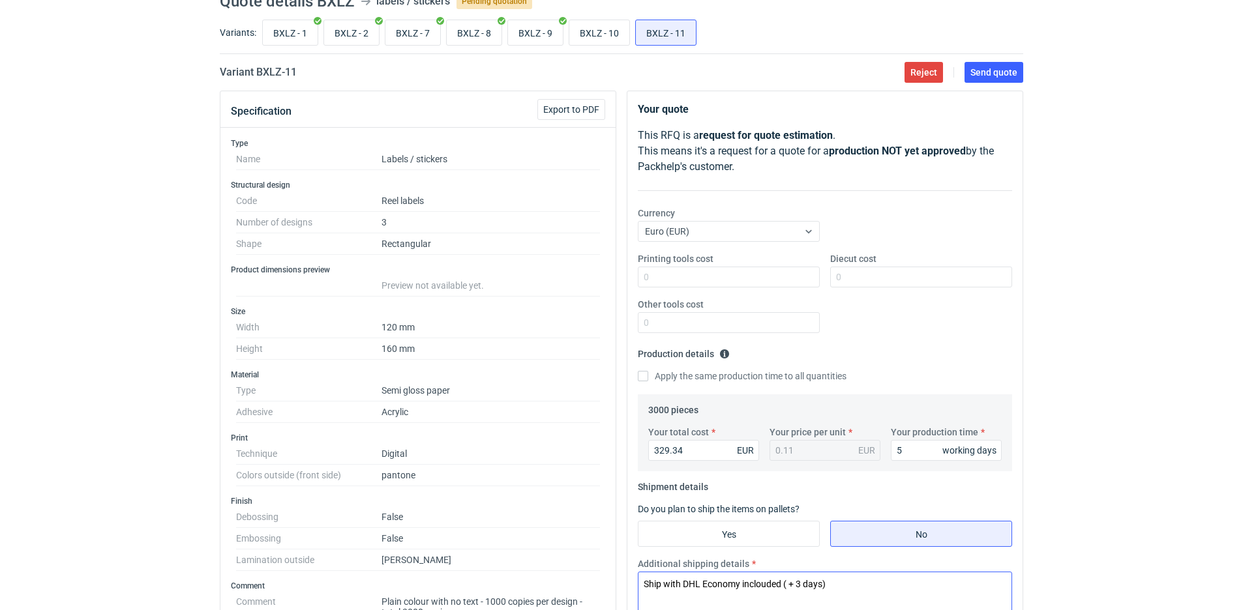
scroll to position [57, 0]
type textarea "Size W x H: Rectangle 120 x 160 mm Nbr of models: 1 Radius: 2 mm Labelgap: 3 mm…"
click at [994, 74] on span "Send quote" at bounding box center [993, 74] width 47 height 9
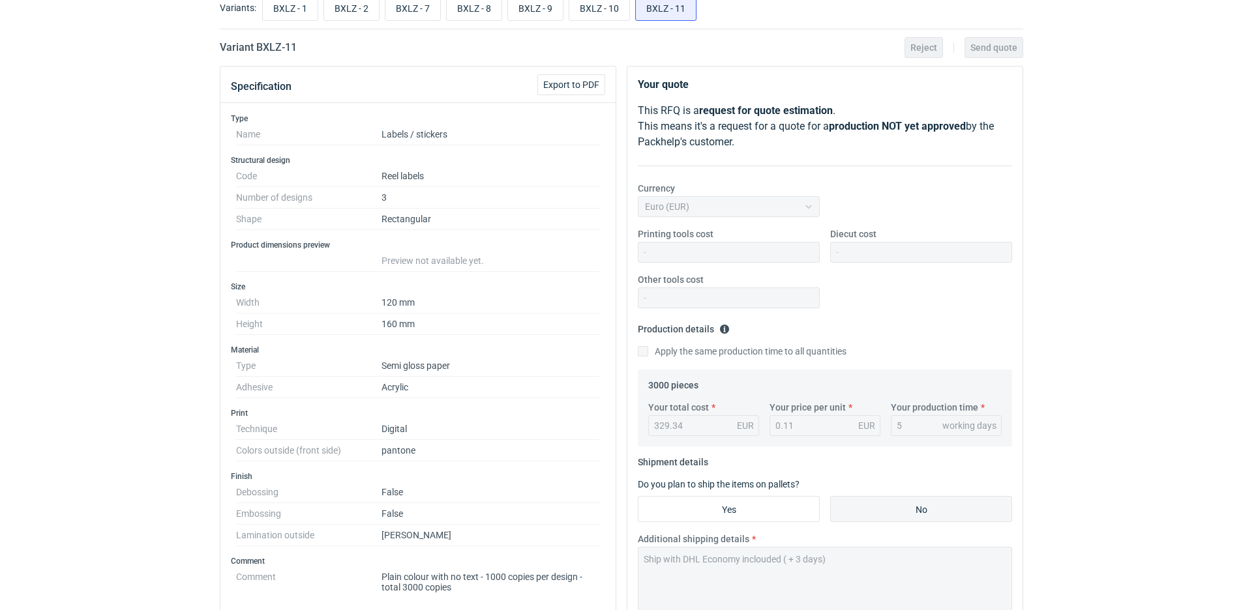
scroll to position [19, 0]
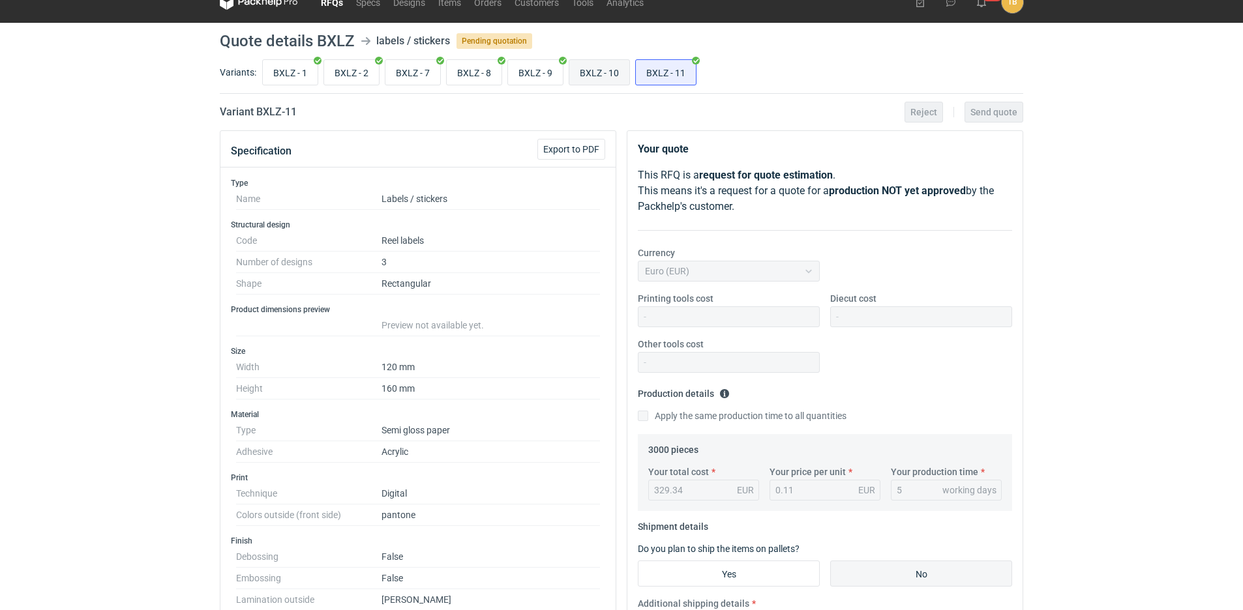
click at [593, 76] on input "BXLZ - 10" at bounding box center [599, 72] width 60 height 25
radio input "true"
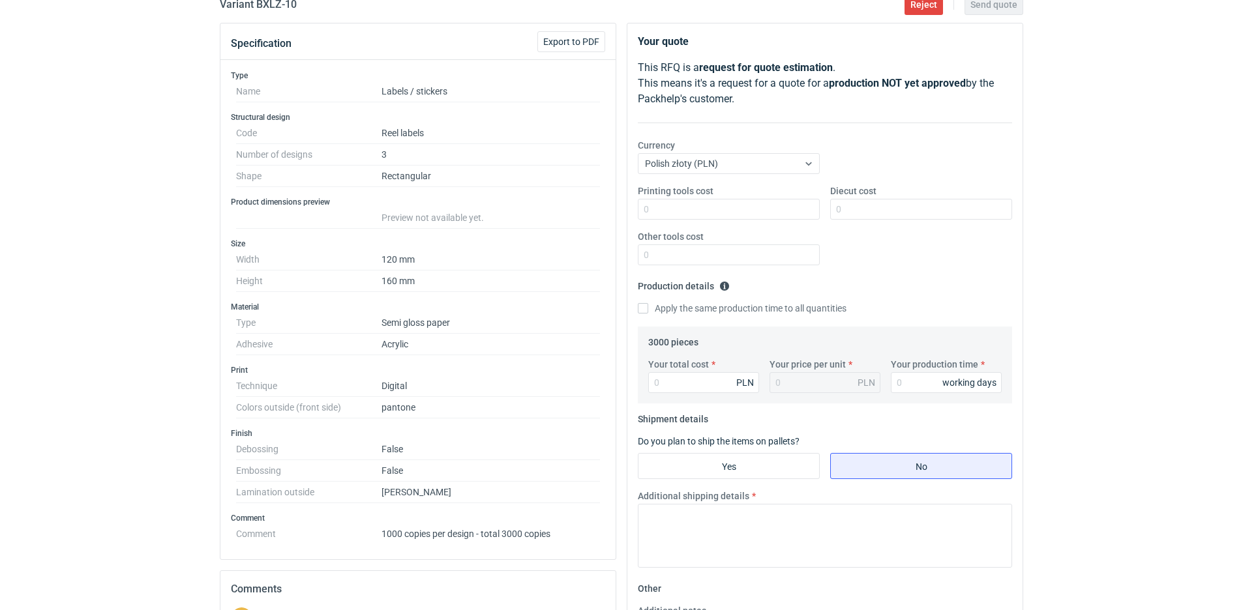
scroll to position [149, 0]
